Goal: Information Seeking & Learning: Compare options

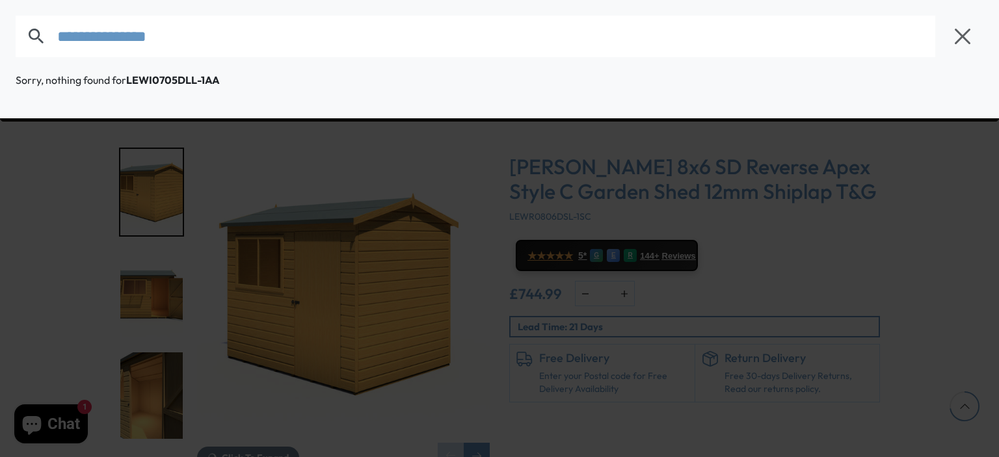
click at [39, 50] on form "**********" at bounding box center [479, 37] width 926 height 42
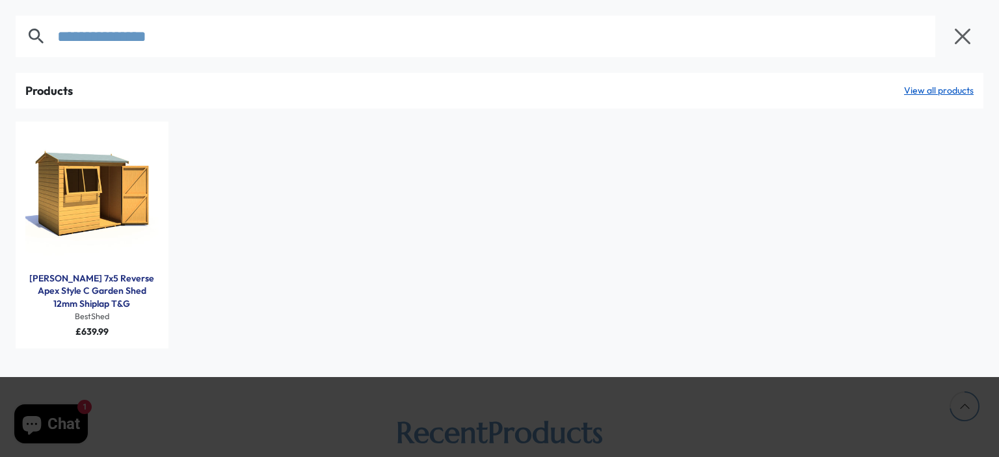
type input "**********"
click at [104, 286] on link "[PERSON_NAME] 7x5 Reverse Apex Style C Garden Shed 12mm Shiplap T&G" at bounding box center [91, 291] width 133 height 38
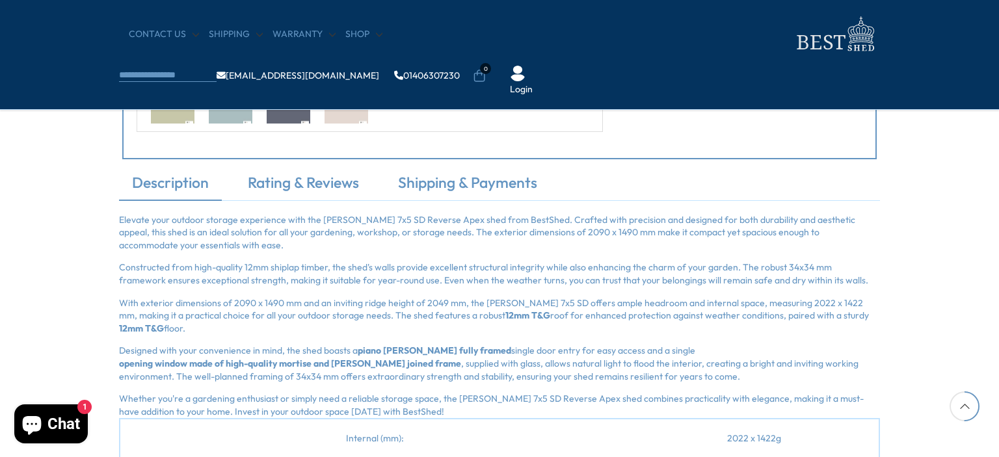
scroll to position [1430, 0]
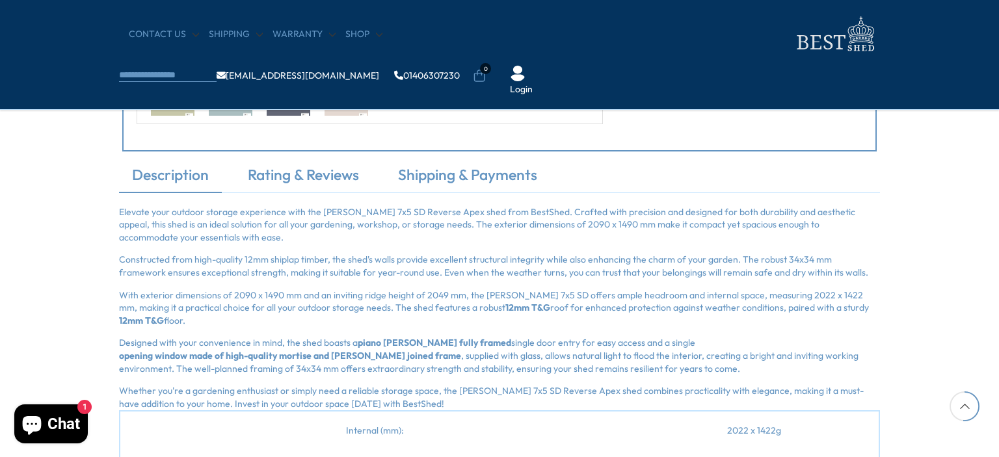
click at [125, 210] on p "Elevate your outdoor storage experience with the Lewis 7x5 SD Reverse Apex shed…" at bounding box center [499, 225] width 761 height 38
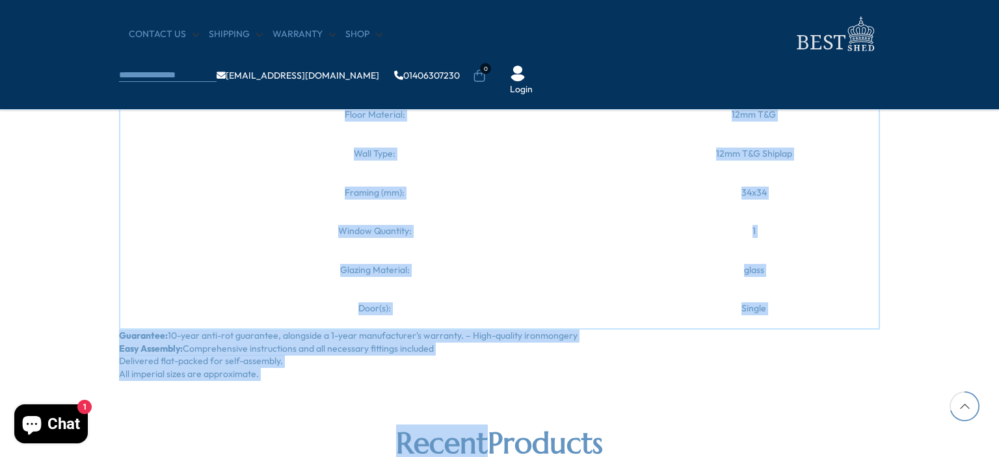
scroll to position [2081, 0]
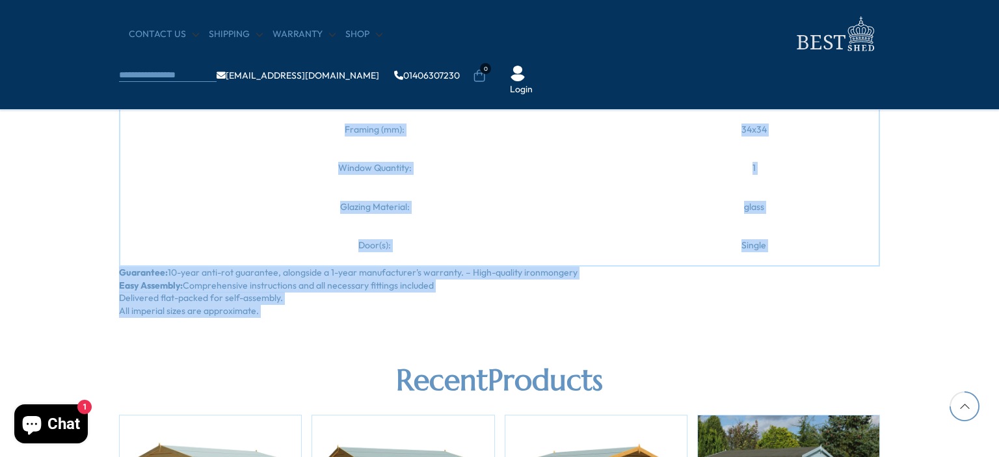
drag, startPoint x: 125, startPoint y: 210, endPoint x: 257, endPoint y: 301, distance: 160.9
copy section "Elevate your outdoor storage experience with the Lewis 7x5 SD Reverse Apex shed…"
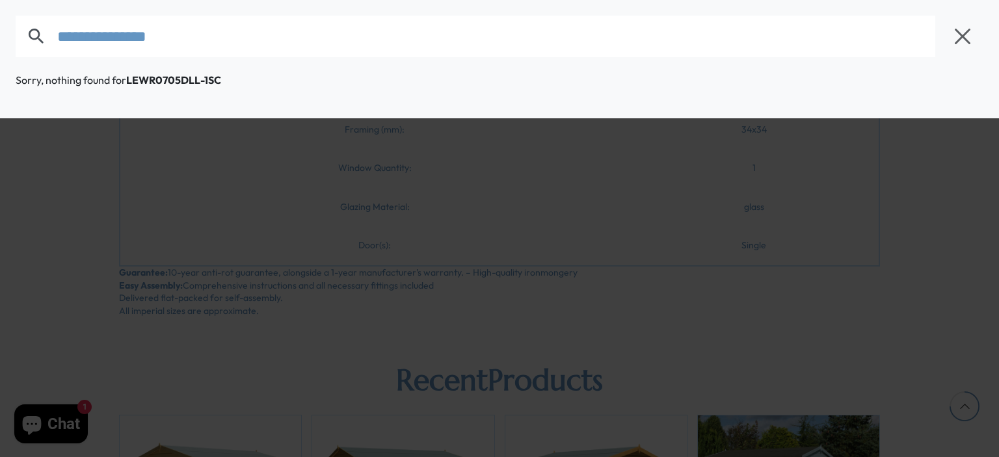
drag, startPoint x: 241, startPoint y: 28, endPoint x: 35, endPoint y: 58, distance: 208.3
click at [2, 57] on div "**********" at bounding box center [499, 36] width 999 height 73
paste input "text"
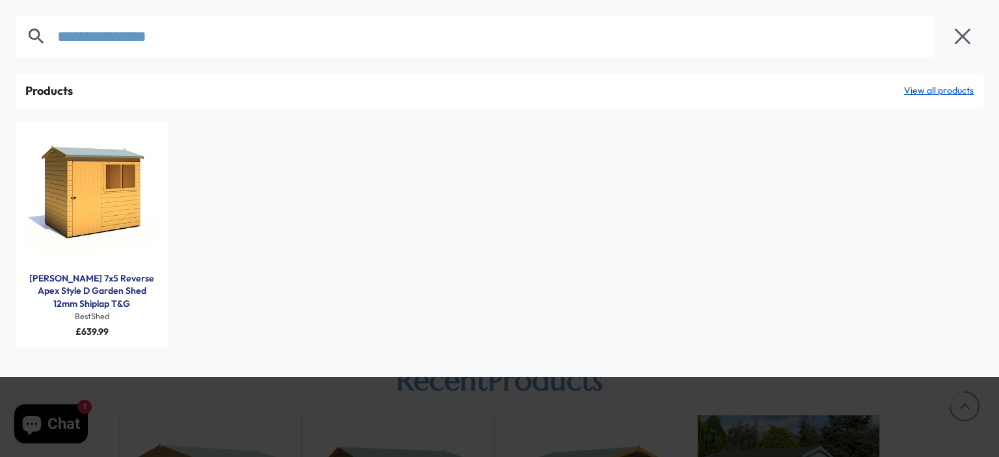
type input "**********"
click at [99, 284] on link "Lewis 7x5 Reverse Apex Style D Garden Shed 12mm Shiplap T&G" at bounding box center [91, 291] width 133 height 38
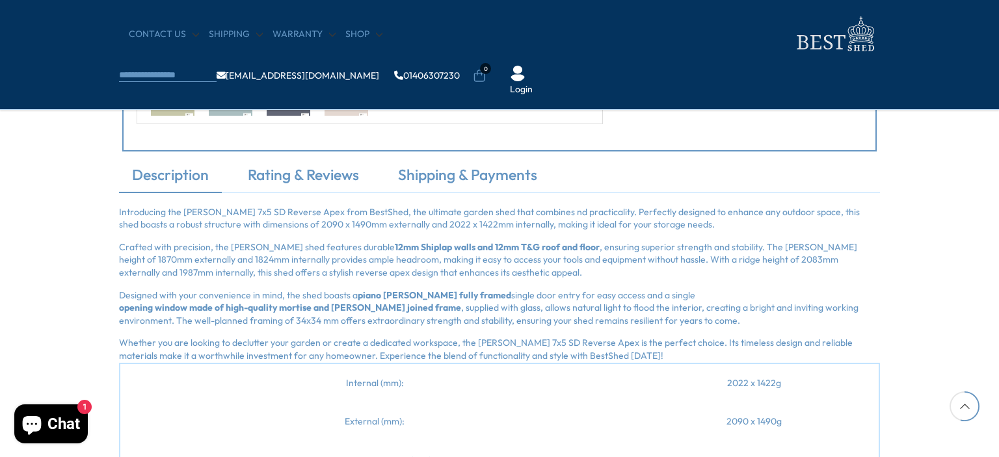
scroll to position [1496, 0]
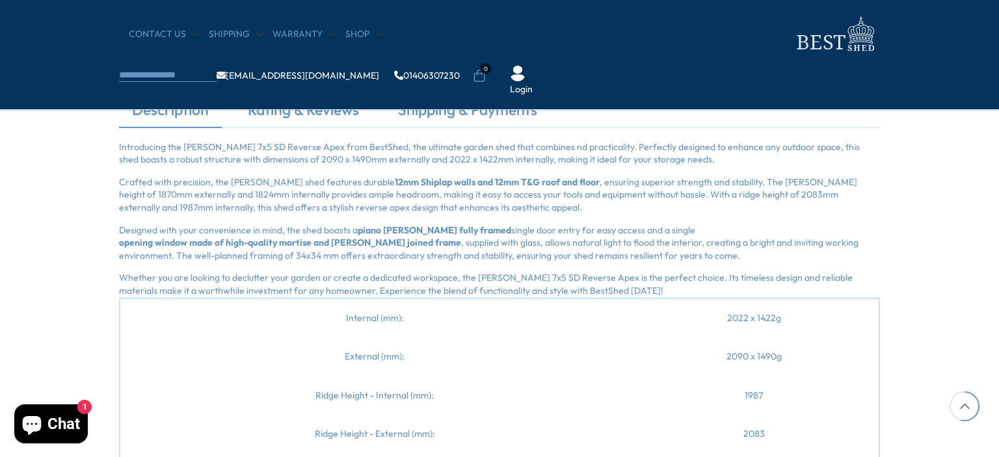
click at [130, 144] on p "Introducing the Lewis 7x5 SD Reverse Apex from BestShed, the ultimate garden sh…" at bounding box center [499, 153] width 761 height 25
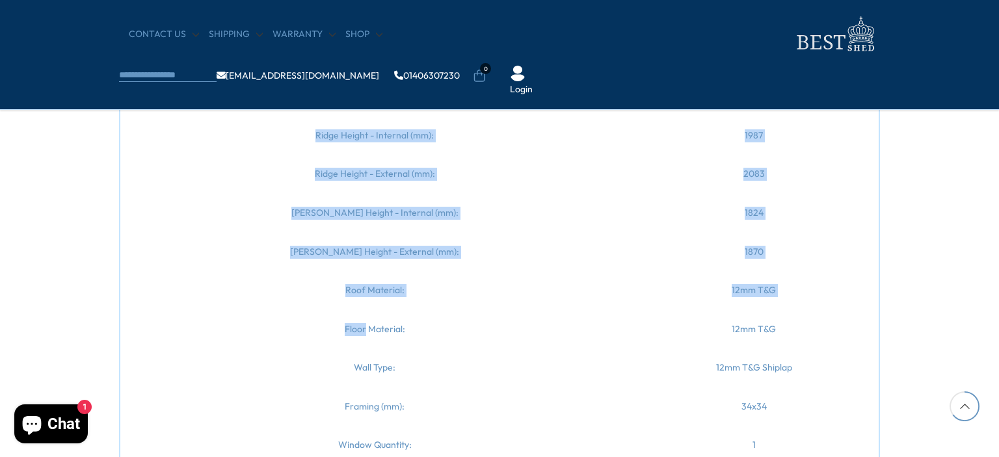
drag, startPoint x: 130, startPoint y: 144, endPoint x: 187, endPoint y: 321, distance: 185.9
click at [187, 321] on div "Introducing the Lewis 7x5 SD Reverse Apex from BestShed, the ultimate garden sh…" at bounding box center [499, 238] width 761 height 714
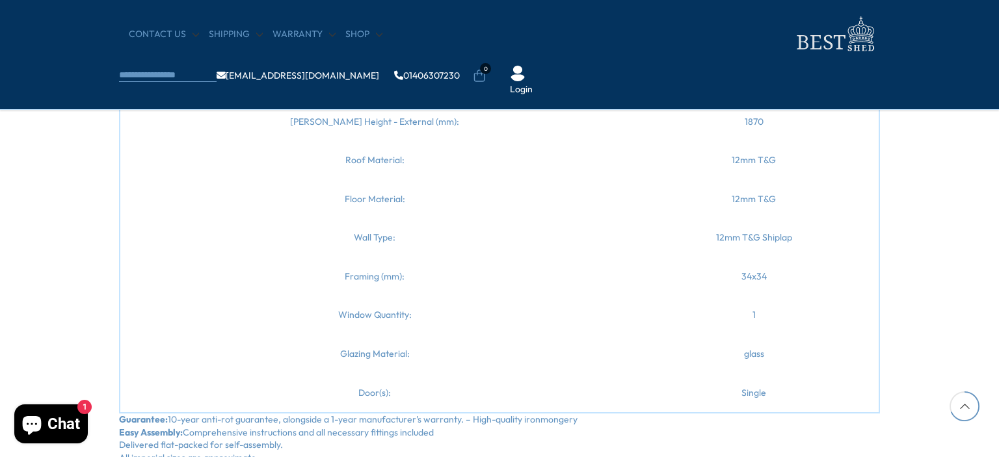
click at [188, 321] on td "Window Quantity:" at bounding box center [374, 315] width 509 height 39
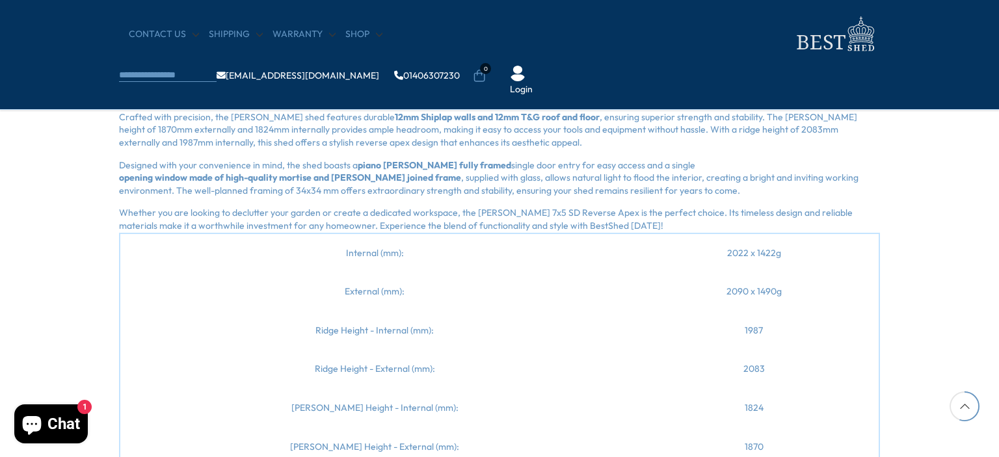
scroll to position [1365, 0]
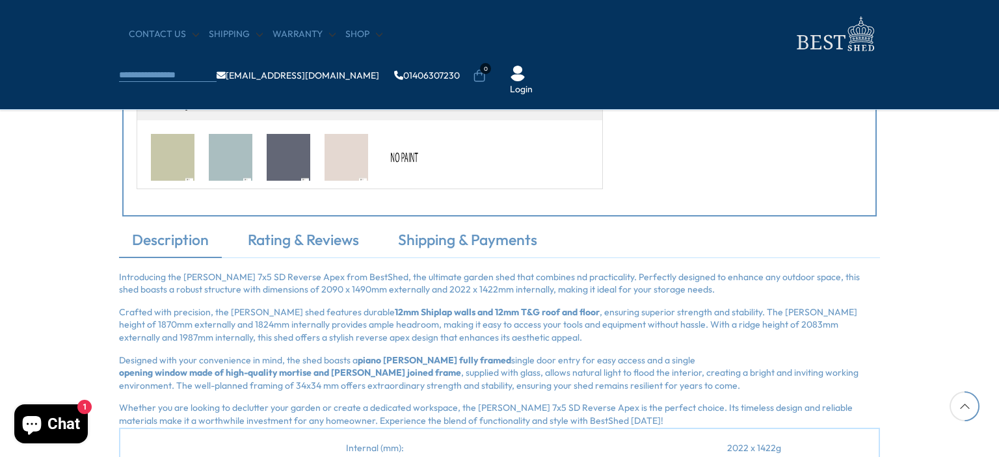
click at [146, 278] on p "Introducing the Lewis 7x5 SD Reverse Apex from BestShed, the ultimate garden sh…" at bounding box center [499, 283] width 761 height 25
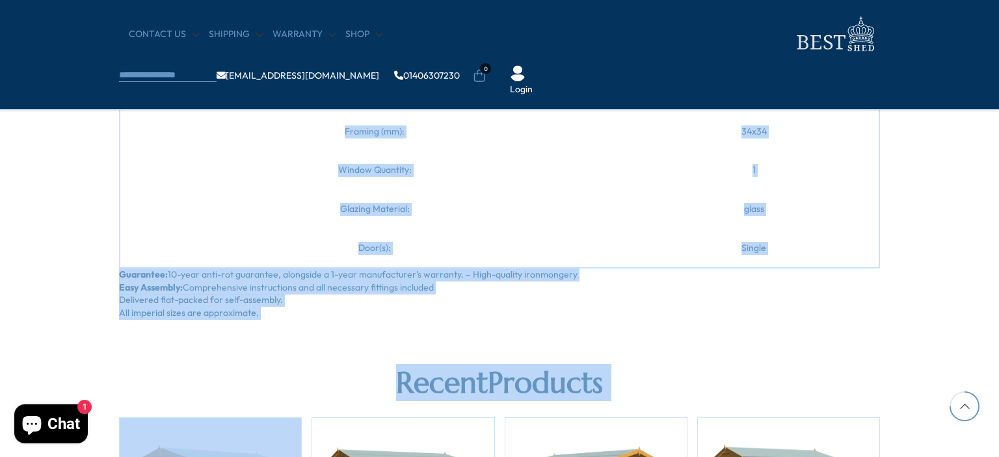
scroll to position [2090, 0]
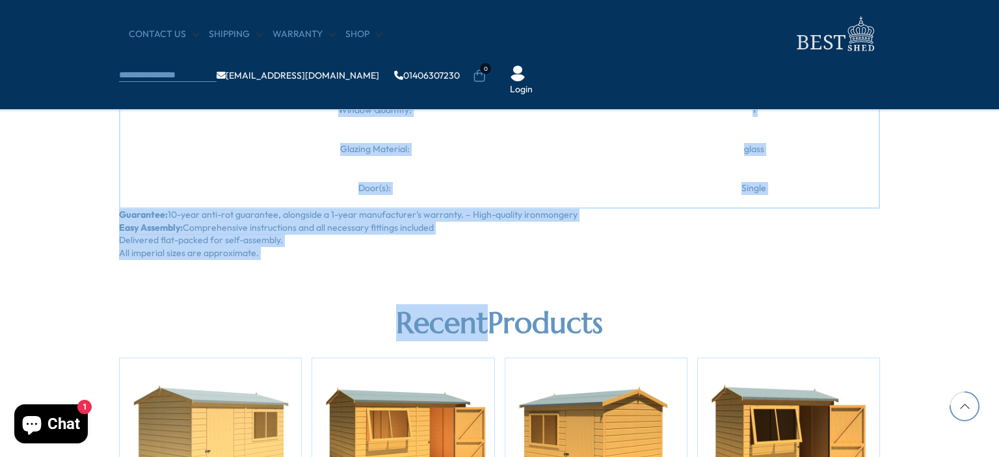
drag, startPoint x: 146, startPoint y: 278, endPoint x: 310, endPoint y: 260, distance: 164.8
copy section "Introducing the Lewis 7x5 SD Reverse Apex from BestShed, the ultimate garden sh…"
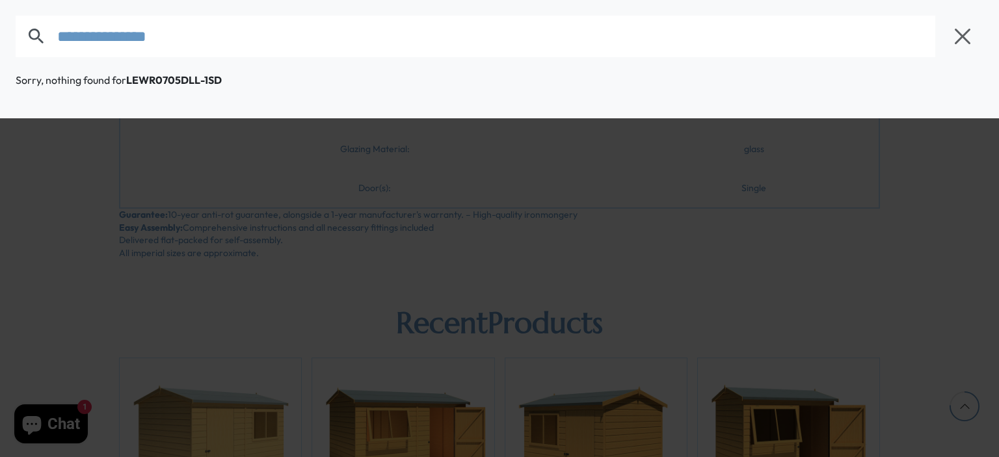
drag, startPoint x: 194, startPoint y: 44, endPoint x: 121, endPoint y: 59, distance: 75.1
click at [40, 57] on div "**********" at bounding box center [499, 36] width 999 height 73
paste input "text"
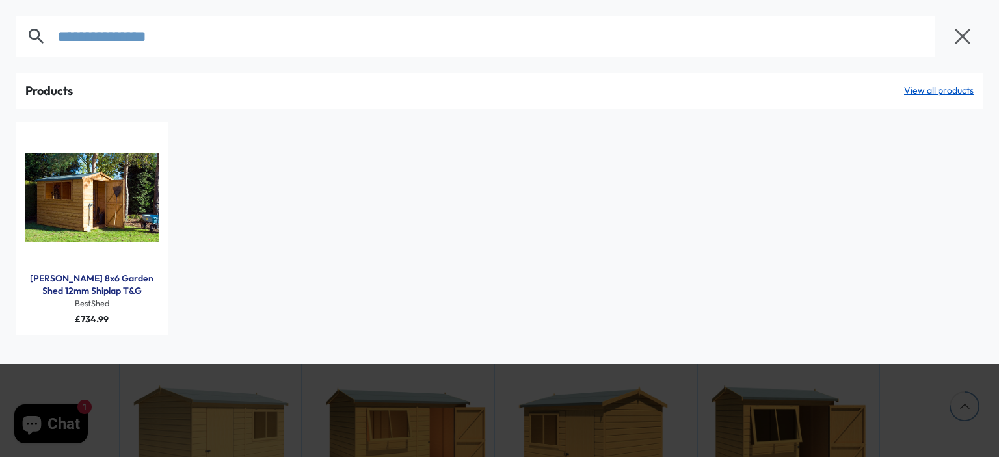
type input "**********"
click at [91, 285] on link "[PERSON_NAME] 8x6 Garden Shed 12mm Shiplap T&G" at bounding box center [91, 284] width 133 height 25
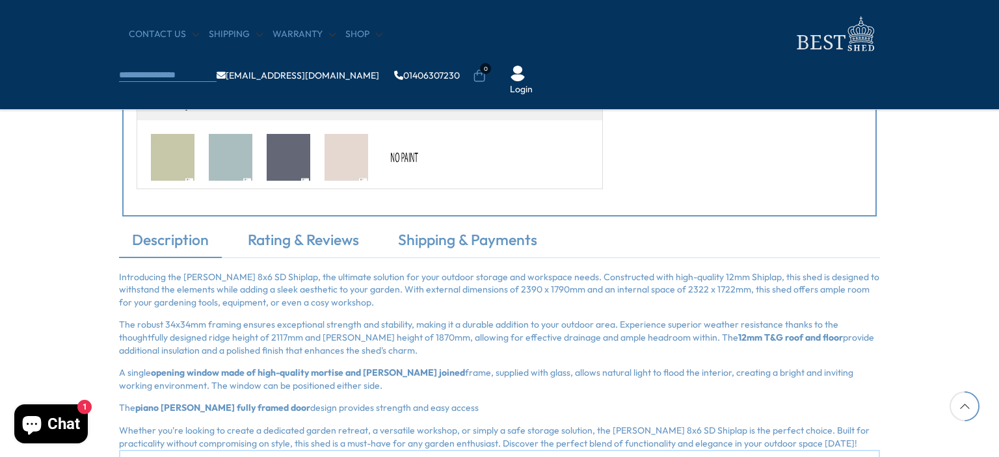
scroll to position [1496, 0]
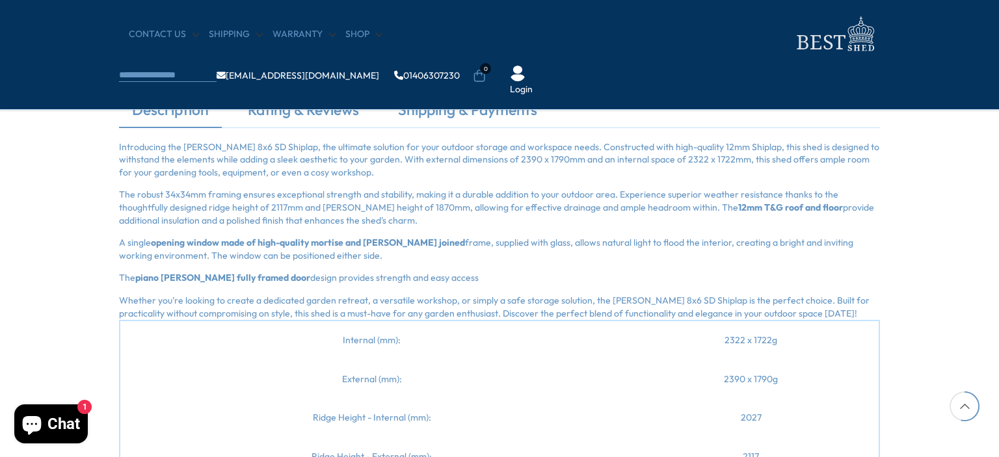
click at [126, 142] on p "Introducing the Lewis 8x6 SD Shiplap, the ultimate solution for your outdoor st…" at bounding box center [499, 160] width 761 height 38
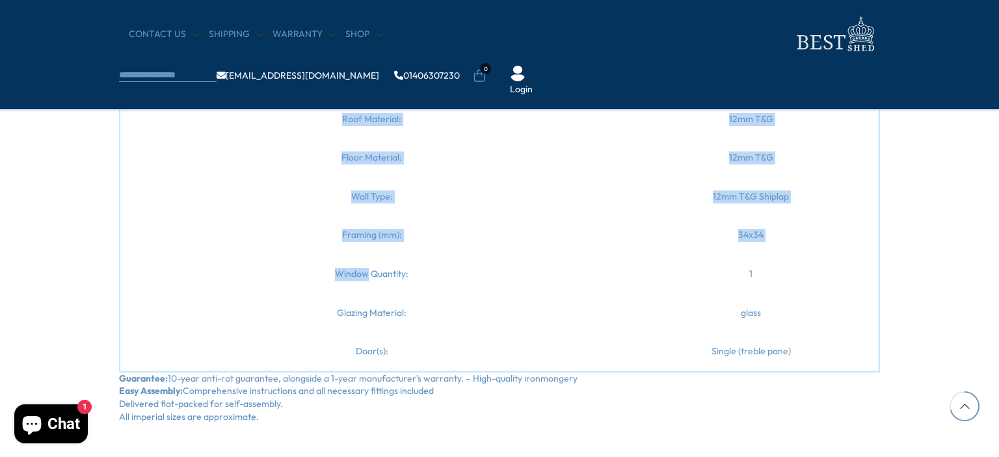
scroll to position [1951, 0]
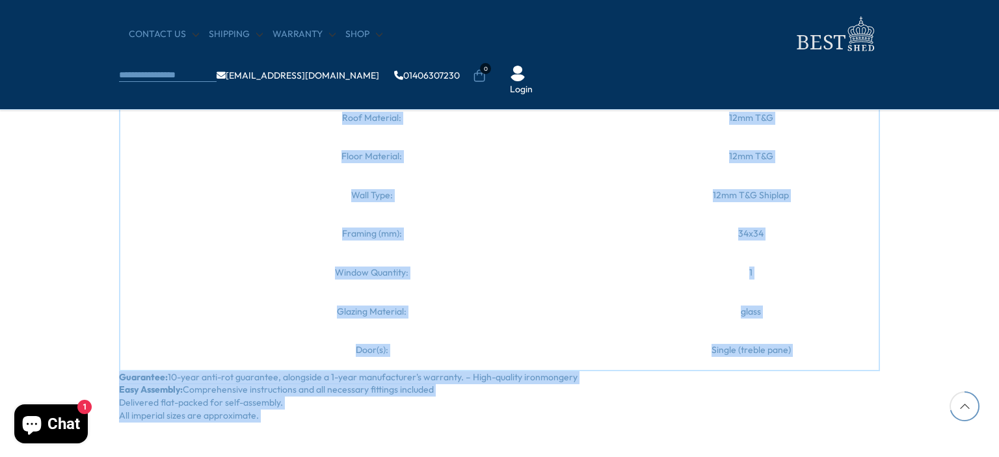
drag, startPoint x: 126, startPoint y: 142, endPoint x: 258, endPoint y: 415, distance: 302.7
click at [258, 415] on div "Introducing the Lewis 8x6 SD Shiplap, the ultimate solution for your outdoor st…" at bounding box center [499, 54] width 761 height 737
copy section "Introducing the Lewis 8x6 SD Shiplap, the ultimate solution for your outdoor st…"
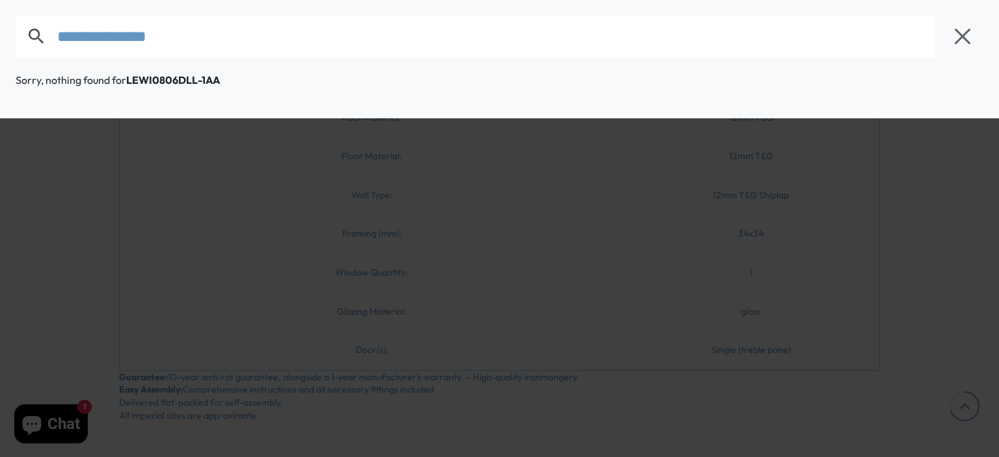
drag, startPoint x: 228, startPoint y: 42, endPoint x: 131, endPoint y: 65, distance: 99.0
click at [8, 64] on div "**********" at bounding box center [499, 36] width 999 height 73
paste input "text"
drag, startPoint x: 198, startPoint y: 40, endPoint x: 25, endPoint y: 57, distance: 173.7
click at [25, 57] on form "**********" at bounding box center [479, 37] width 926 height 42
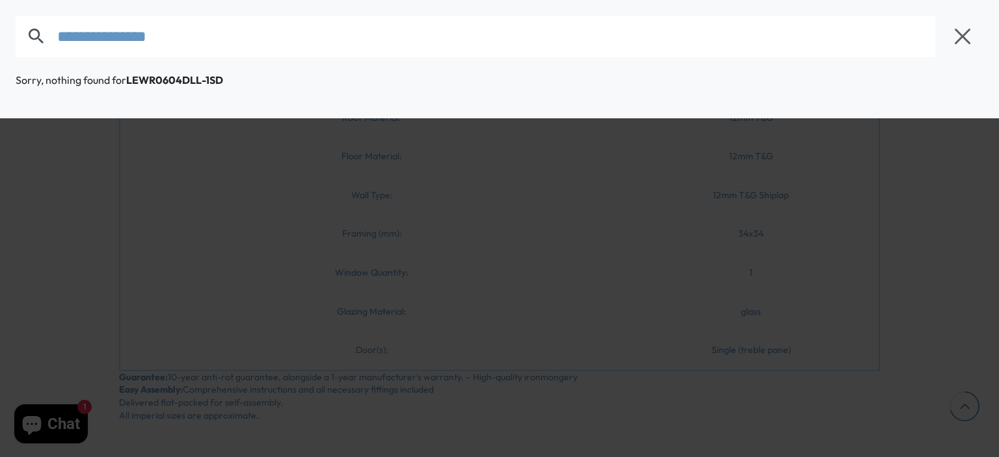
paste input "text"
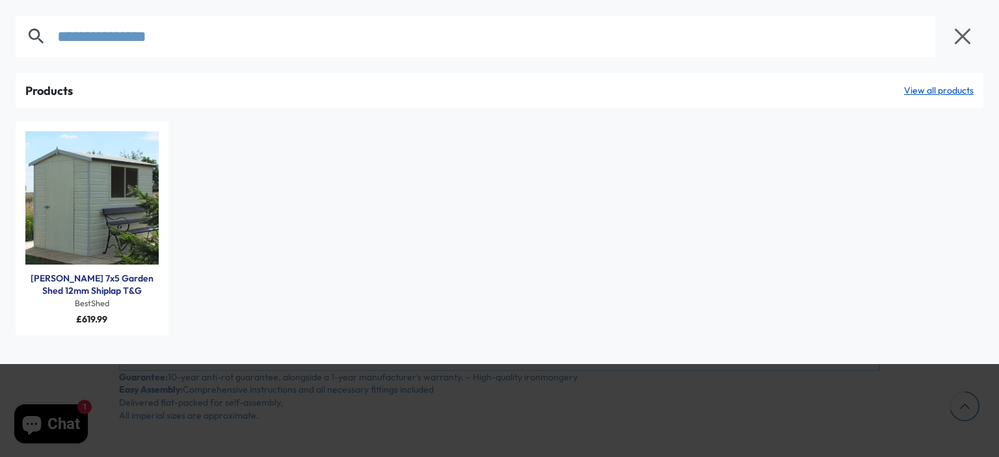
type input "**********"
click at [96, 296] on link "Lewis 7x5 Garden Shed 12mm Shiplap T&G" at bounding box center [91, 284] width 133 height 25
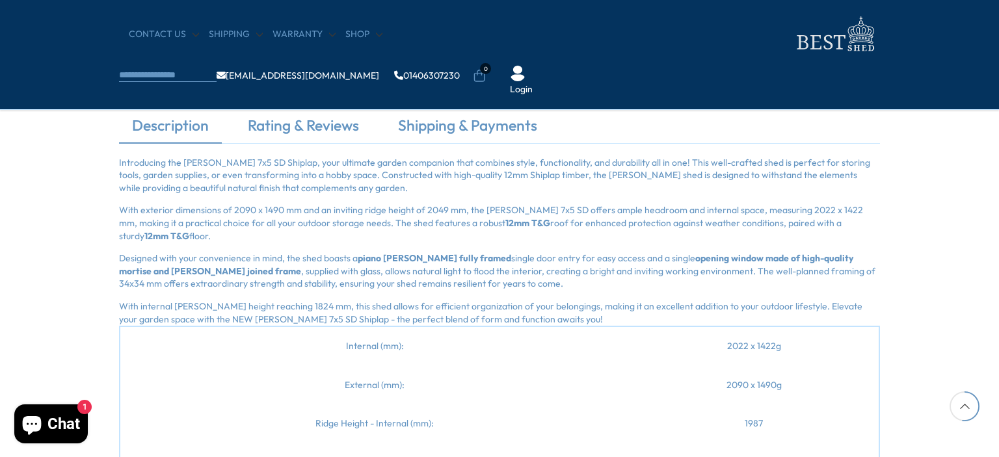
scroll to position [1496, 0]
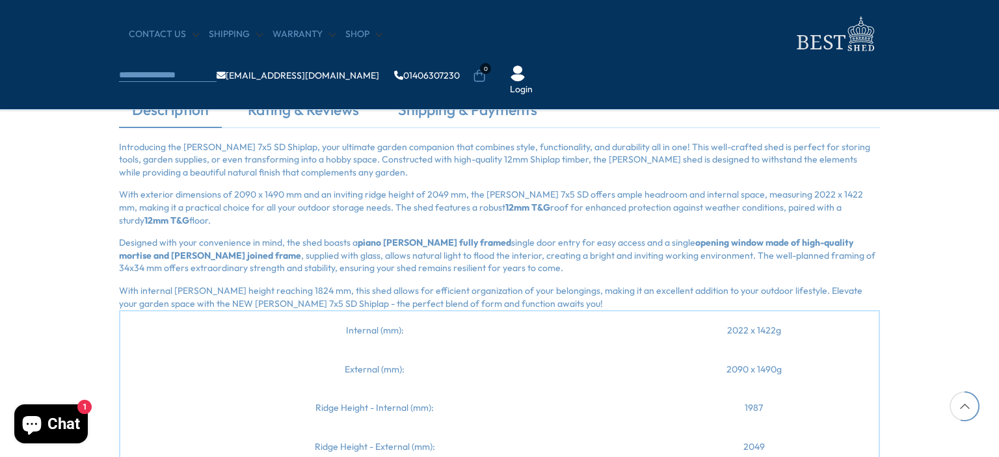
click at [127, 144] on p "Introducing the [PERSON_NAME] 7x5 SD Shiplap, your ultimate garden companion th…" at bounding box center [499, 160] width 761 height 38
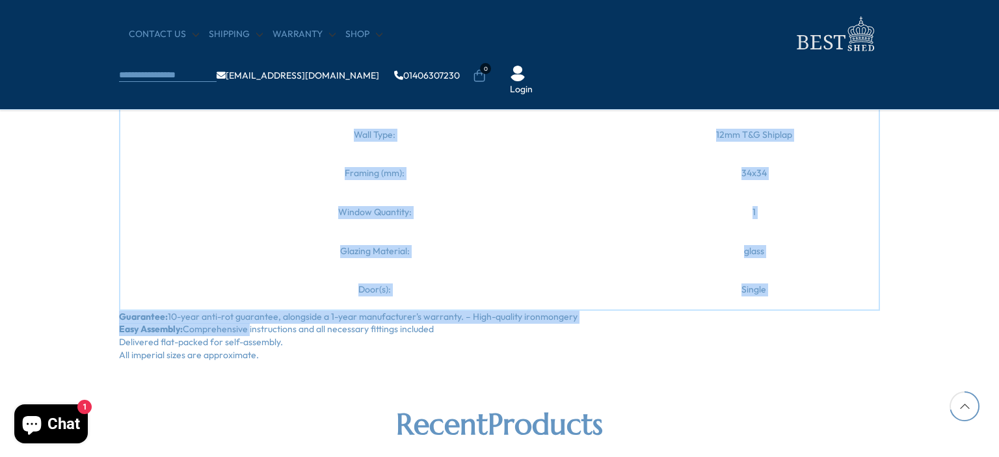
scroll to position [2016, 0]
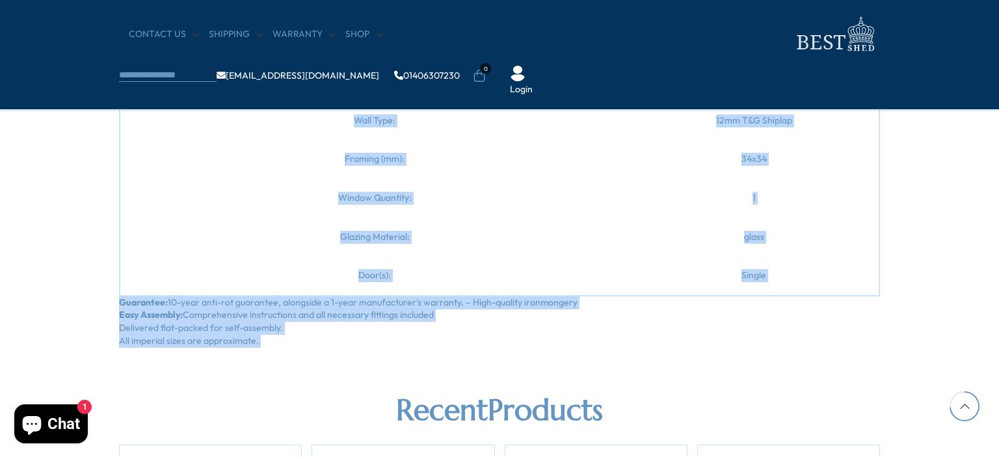
drag, startPoint x: 127, startPoint y: 144, endPoint x: 256, endPoint y: 330, distance: 225.3
copy section "Loremipsumd sit Ametc 1a1 EL Seddoei, temp incididu utlabo etdolorem aliq enima…"
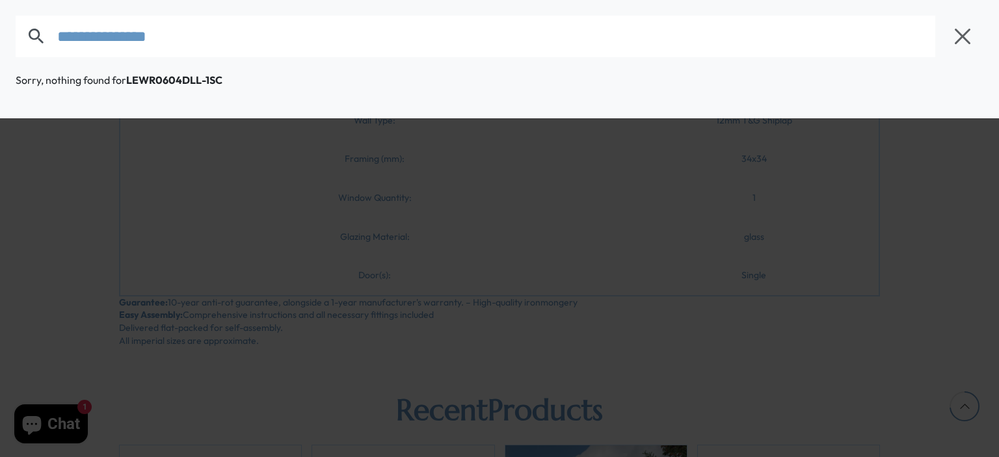
drag, startPoint x: 224, startPoint y: 46, endPoint x: 79, endPoint y: 67, distance: 146.6
click at [16, 64] on div "**********" at bounding box center [499, 36] width 999 height 73
paste input "text"
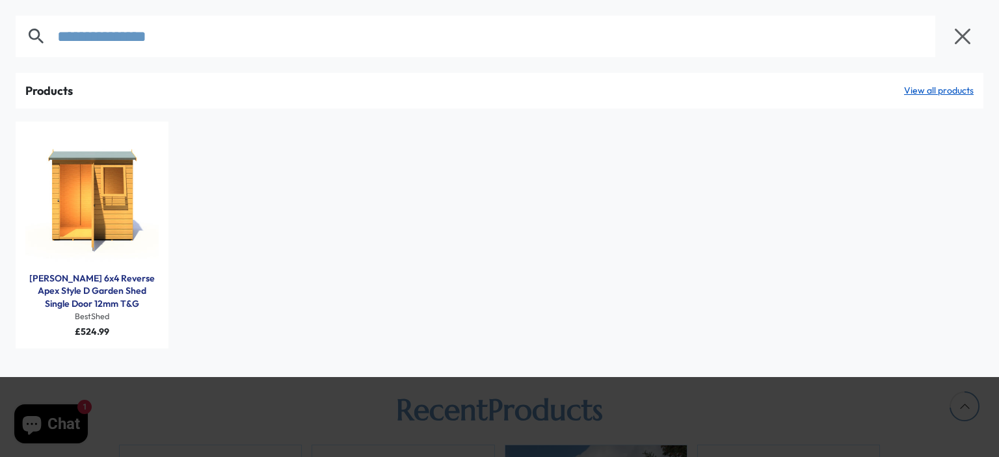
type input "**********"
click at [99, 287] on link "[PERSON_NAME] 6x4 Reverse Apex Style D Garden Shed Single Door 12mm T&G" at bounding box center [91, 291] width 133 height 38
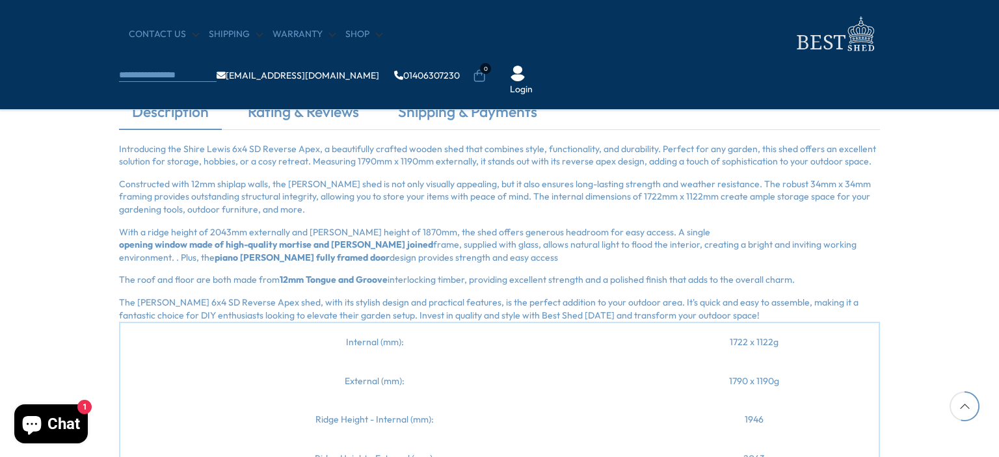
scroll to position [1496, 0]
click at [130, 146] on p "Introducing the Shire Lewis 6x4 SD Reverse Apex, a beautifully crafted wooden s…" at bounding box center [499, 153] width 761 height 25
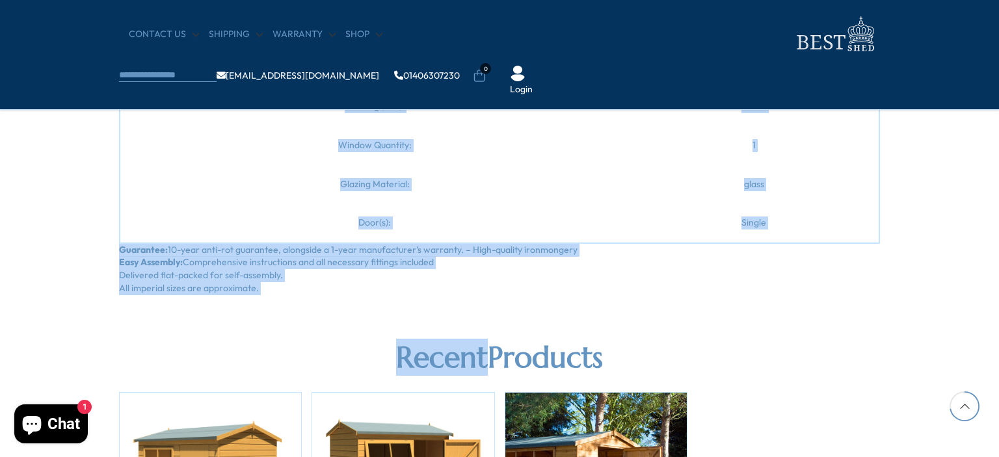
scroll to position [2081, 0]
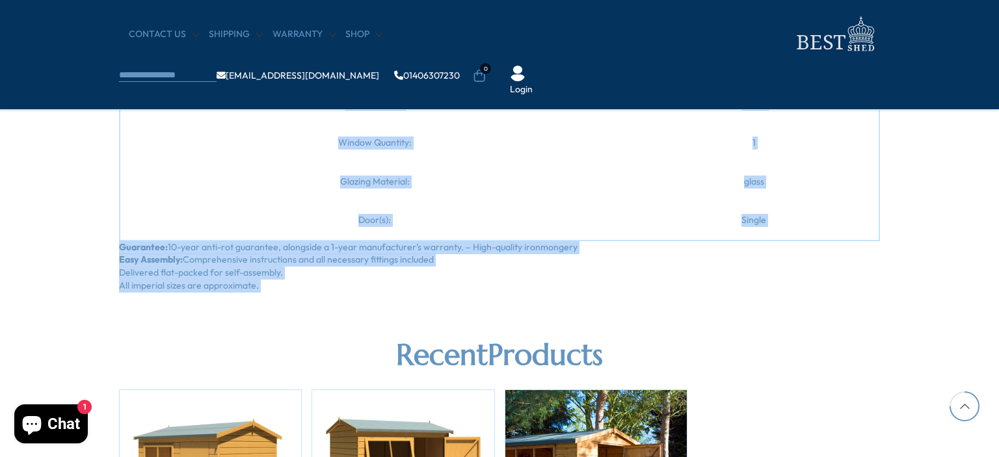
drag, startPoint x: 130, startPoint y: 146, endPoint x: 260, endPoint y: 282, distance: 187.6
copy section "Introducing the Shire Lewis 6x4 SD Reverse Apex, a beautifully crafted wooden s…"
